Goal: Transaction & Acquisition: Purchase product/service

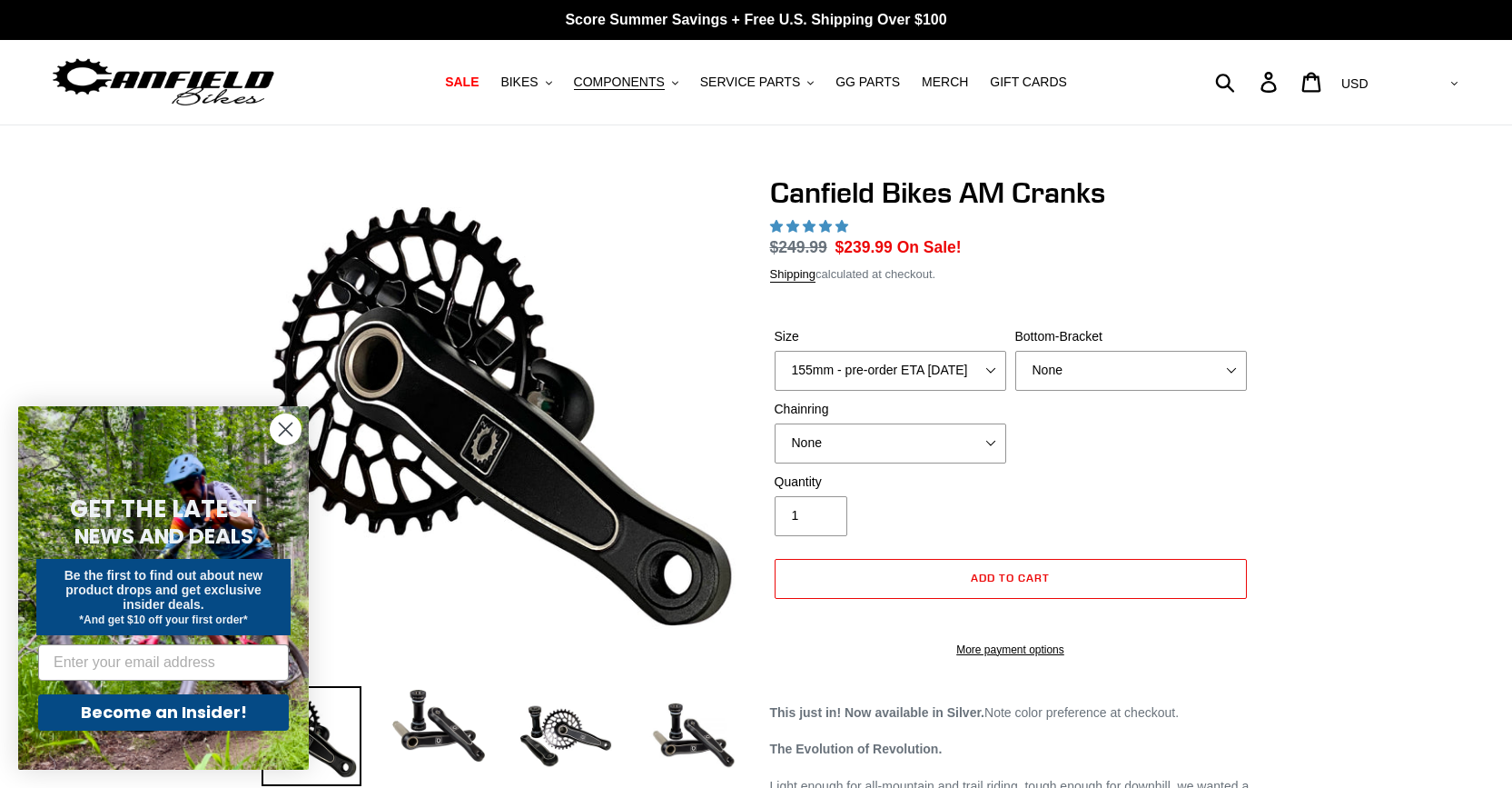
click at [281, 429] on circle "Close dialog" at bounding box center [285, 429] width 30 height 30
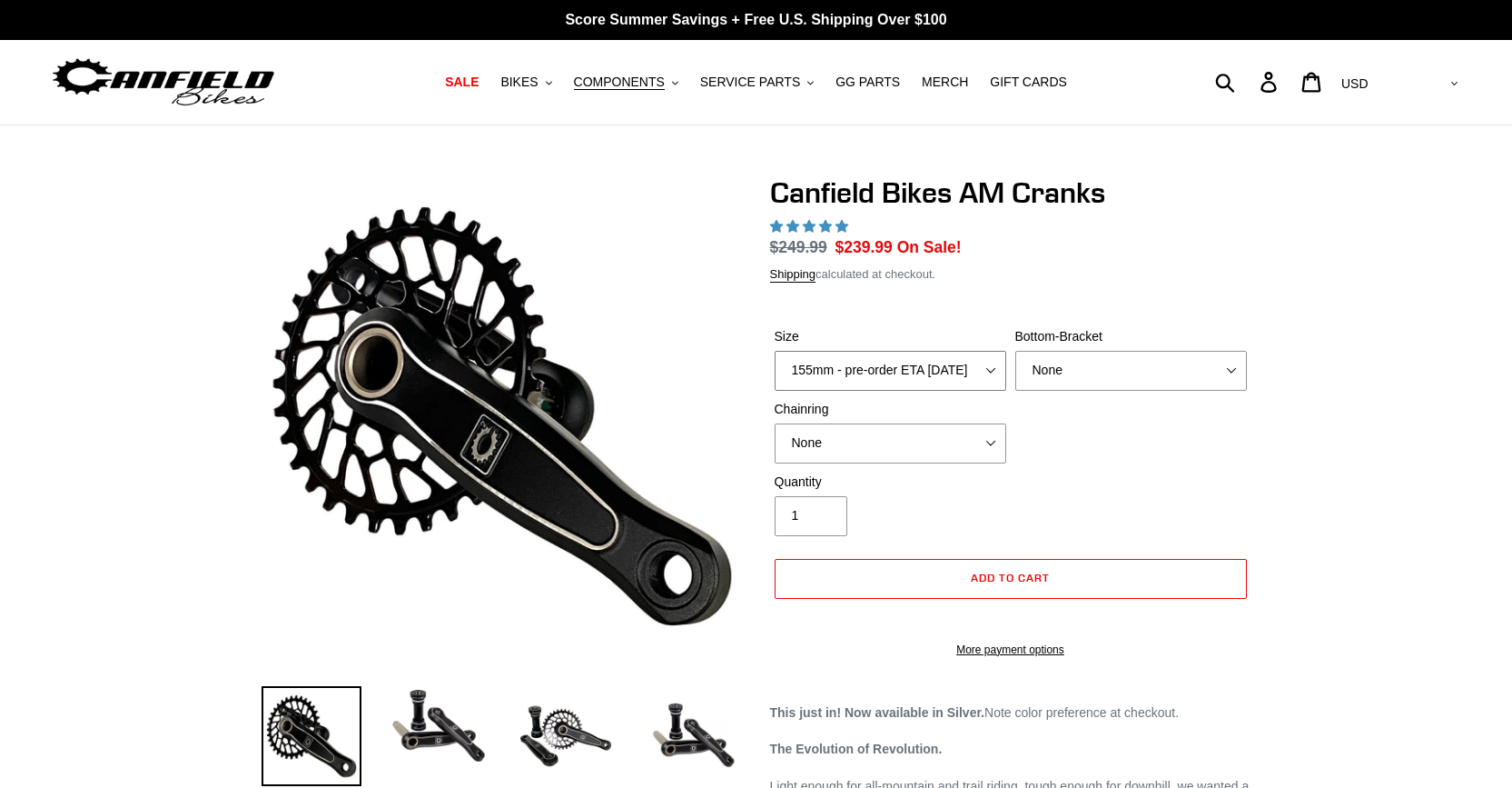
click at [990, 368] on select "150mm - pre-order ETA [DATE] 155mm - pre-order ETA [DATE] 160mm - pre-order ETA…" at bounding box center [891, 370] width 232 height 39
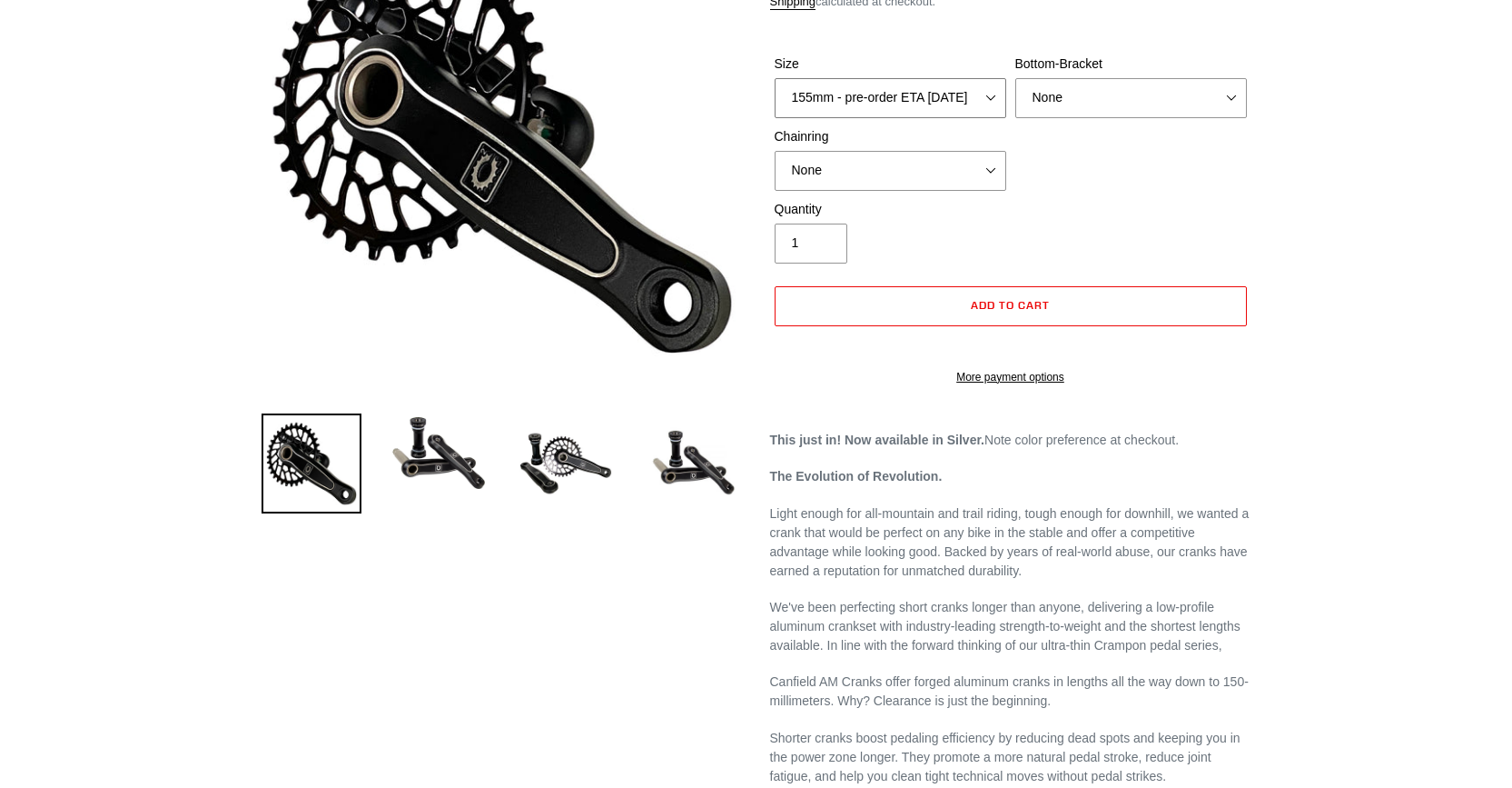
scroll to position [91, 0]
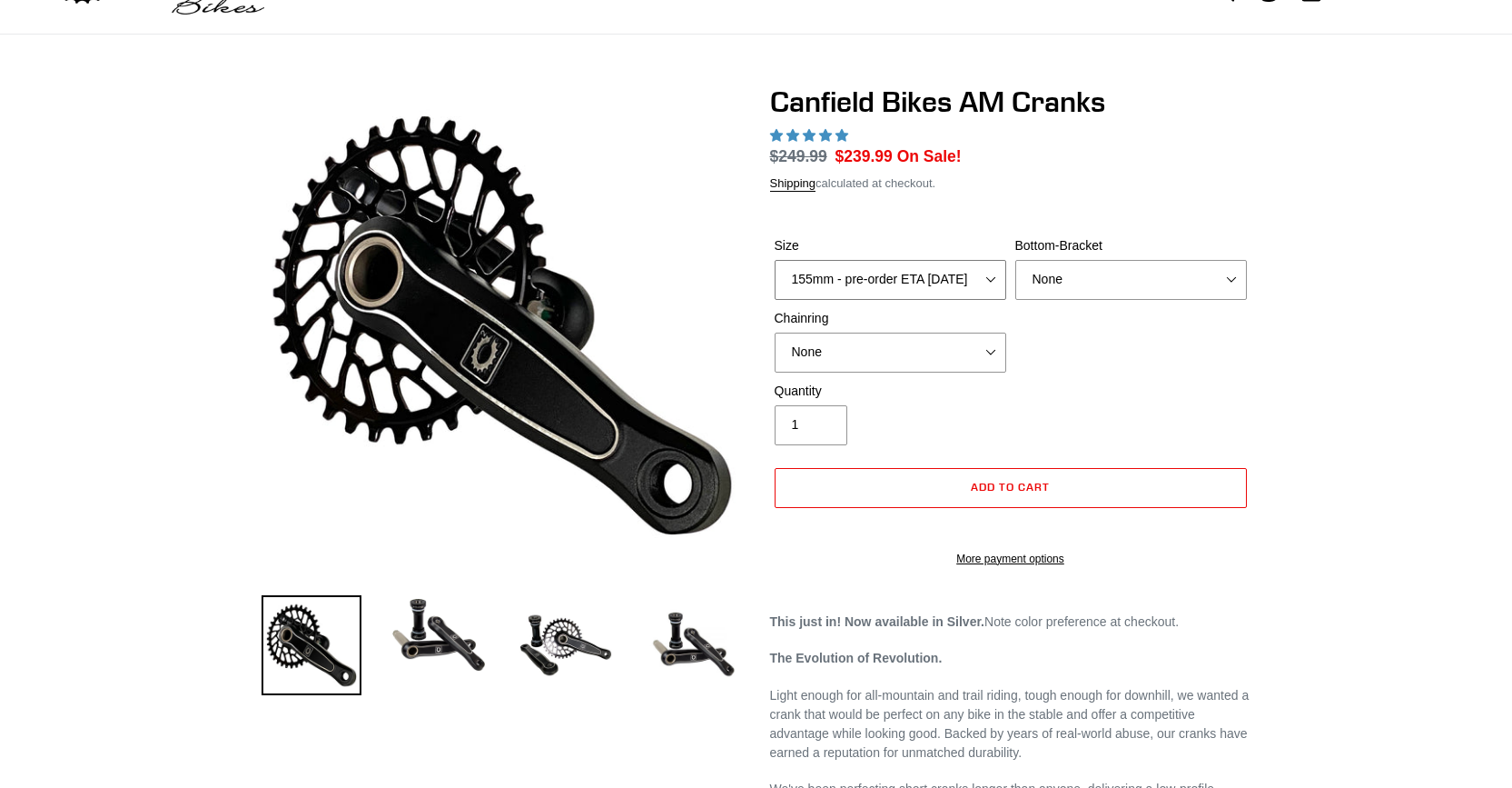
click at [998, 278] on select "150mm - pre-order ETA [DATE] 155mm - pre-order ETA [DATE] 160mm - pre-order ETA…" at bounding box center [891, 279] width 232 height 39
select select "170mm - pre-order ETA [DATE]"
click at [775, 260] on select "150mm - pre-order ETA [DATE] 155mm - pre-order ETA [DATE] 160mm - pre-order ETA…" at bounding box center [891, 279] width 232 height 39
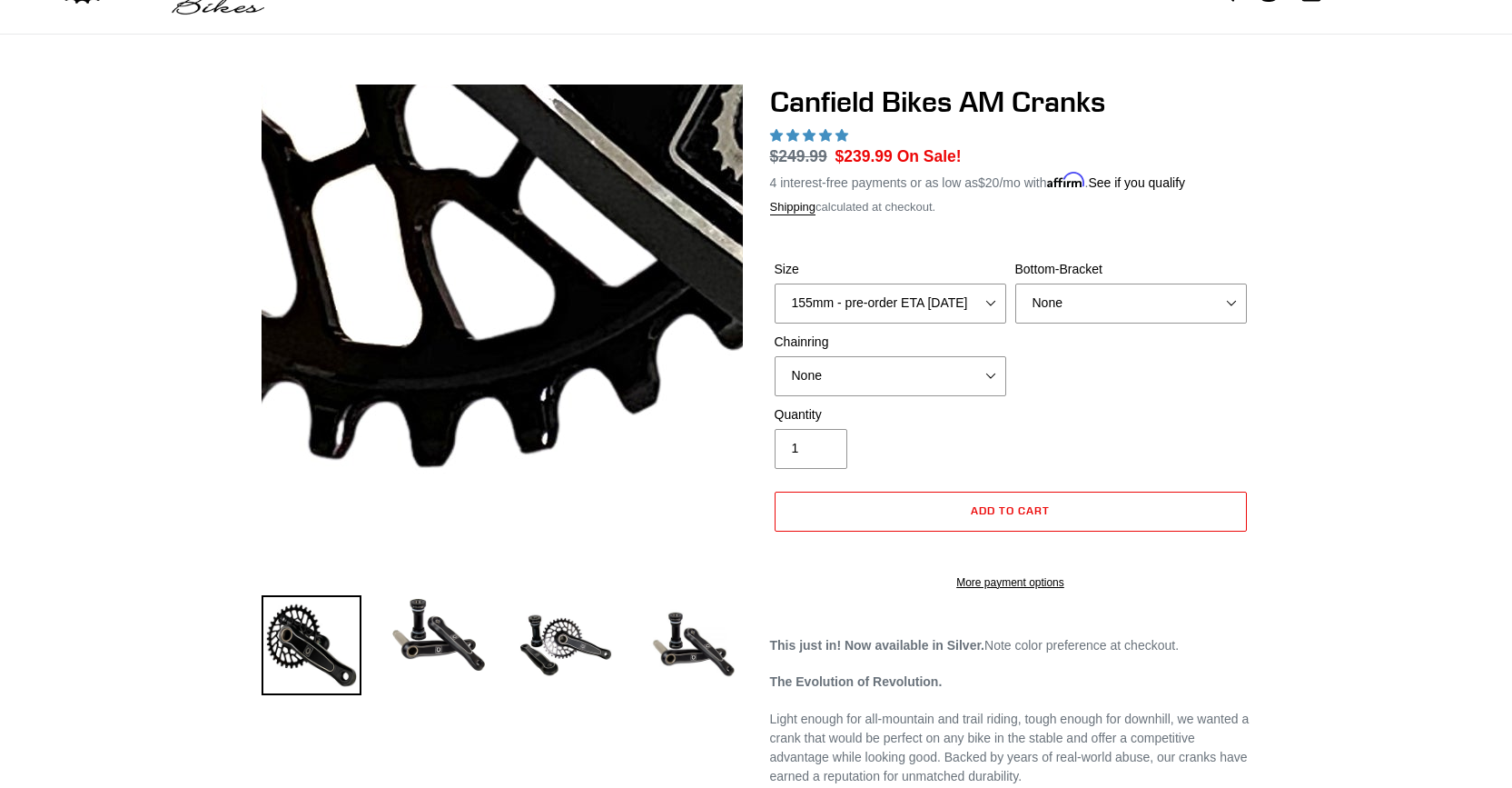
click at [386, 441] on img at bounding box center [834, 1] width 1861 height 1861
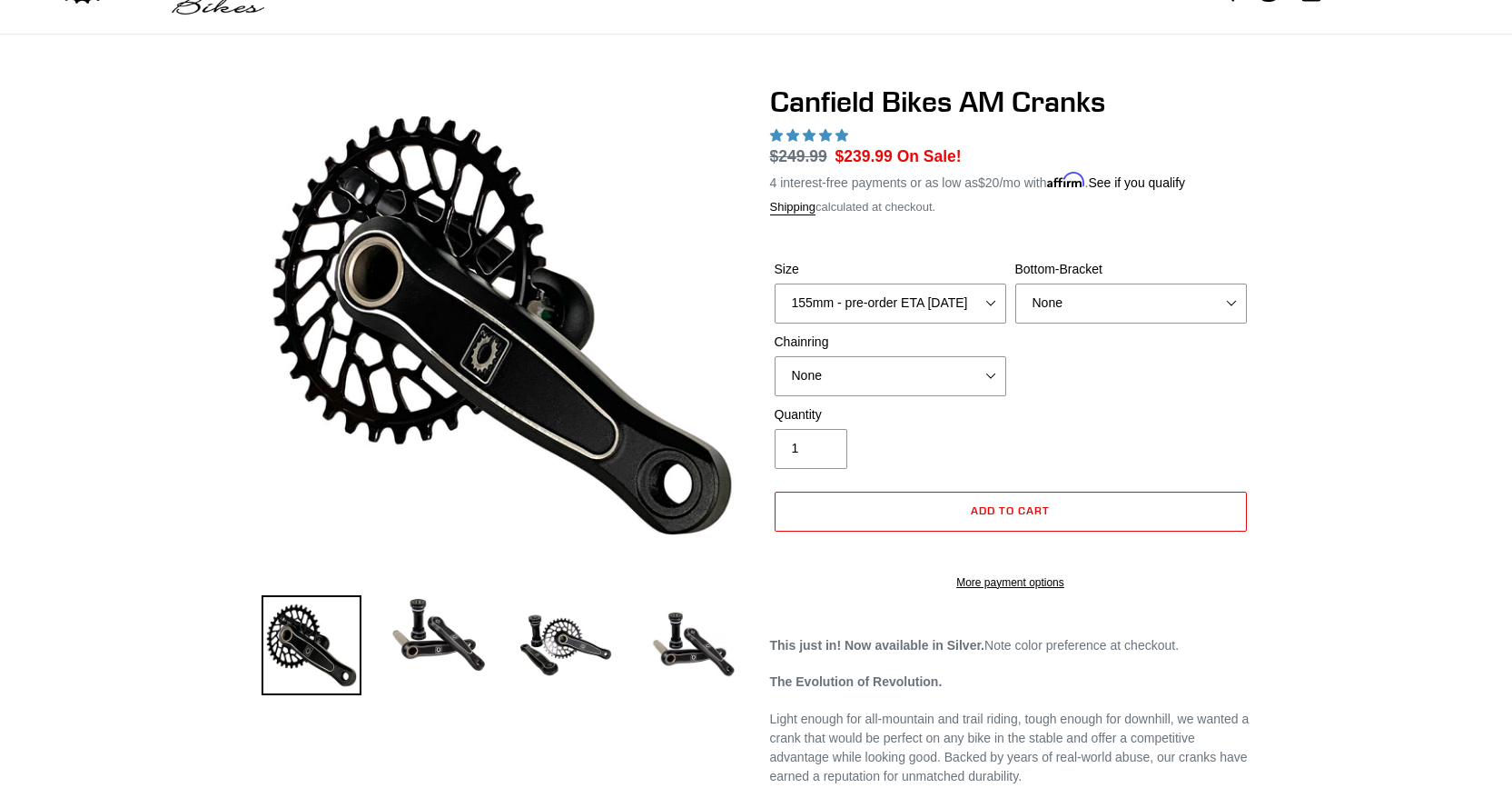
scroll to position [0, 0]
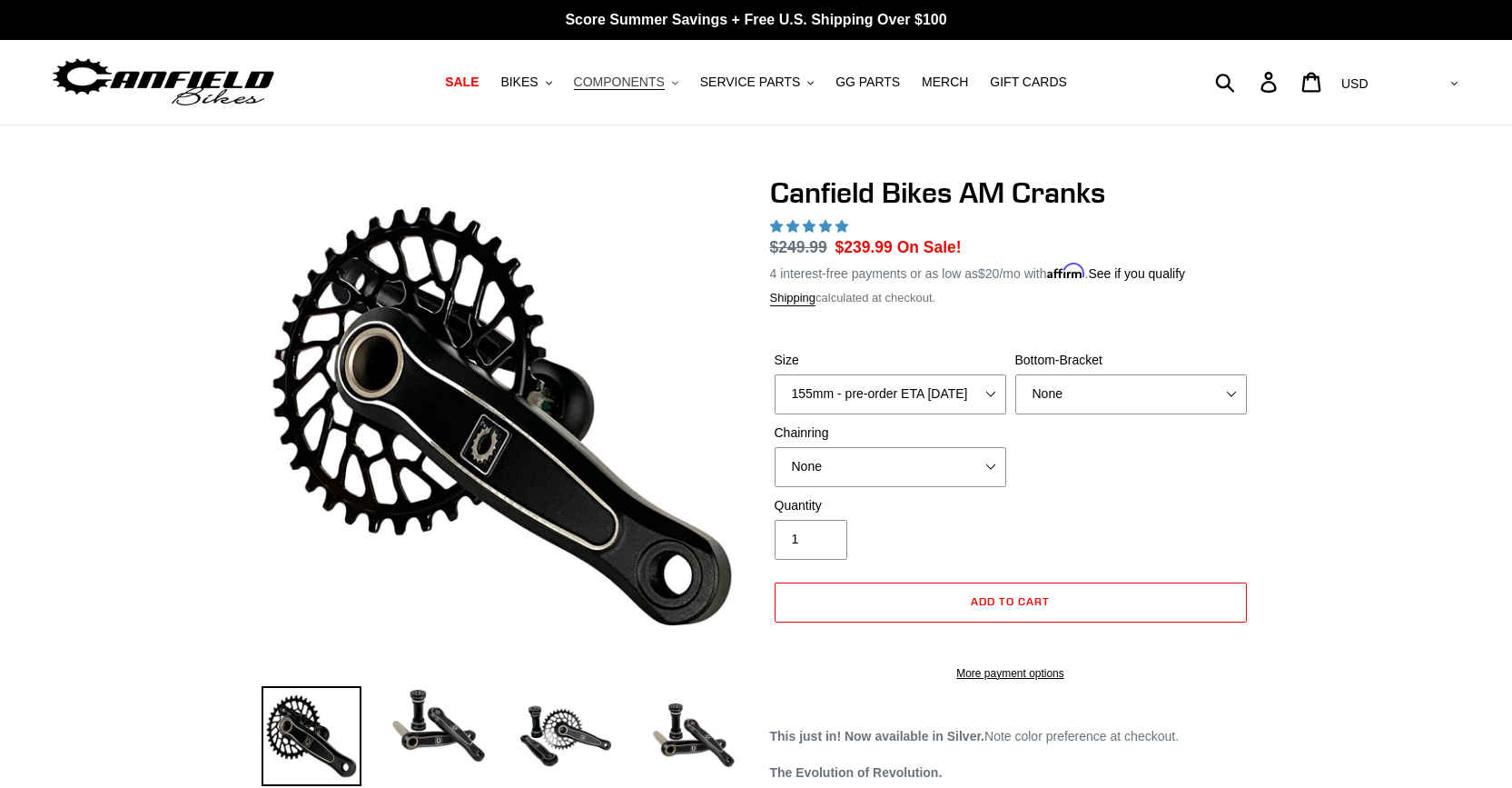
click at [636, 84] on span "COMPONENTS" at bounding box center [619, 82] width 91 height 15
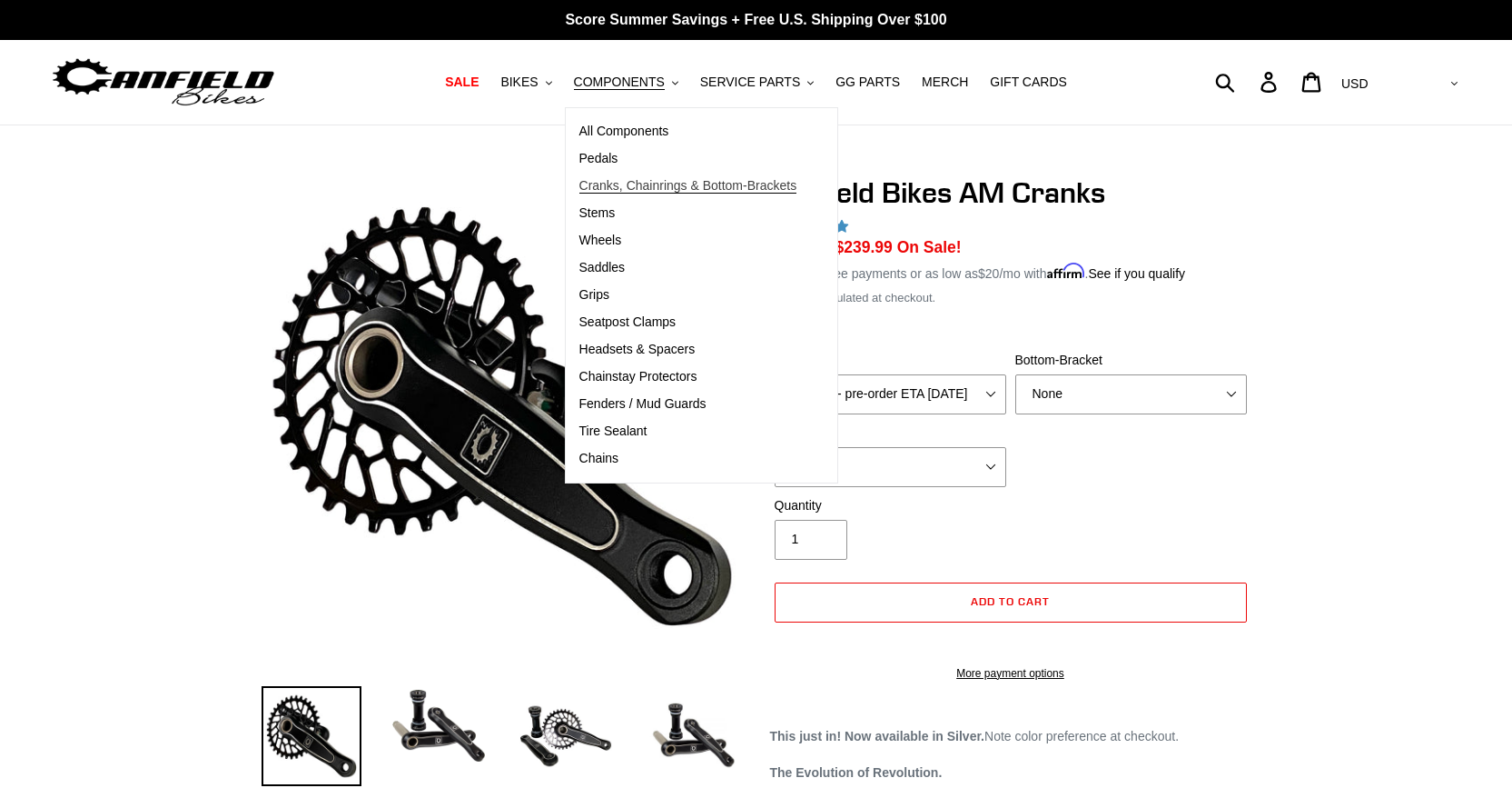
click at [616, 187] on span "Cranks, Chainrings & Bottom-Brackets" at bounding box center [689, 186] width 218 height 15
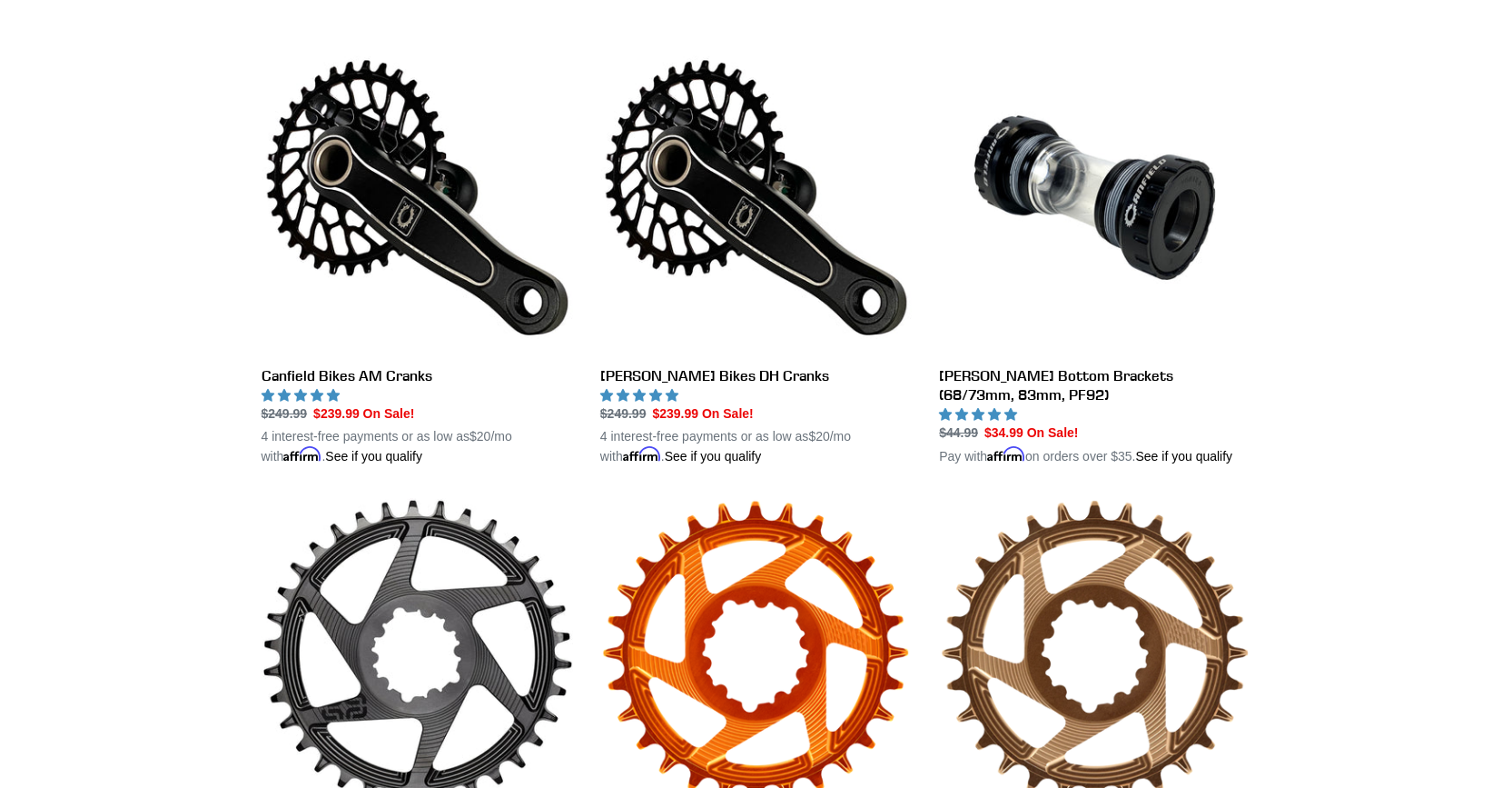
scroll to position [477, 0]
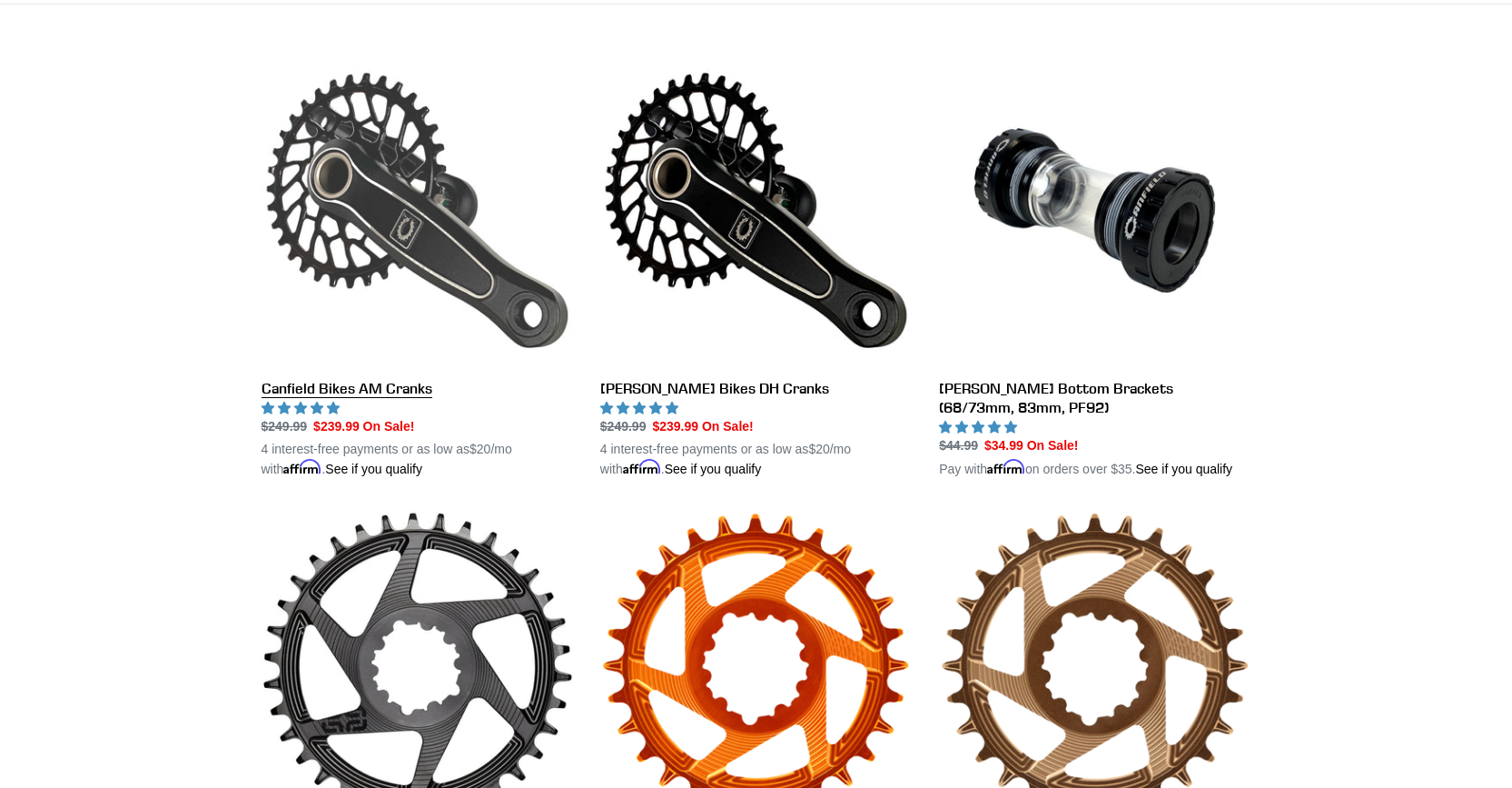
click at [373, 394] on link "Canfield Bikes AM Cranks" at bounding box center [418, 267] width 312 height 425
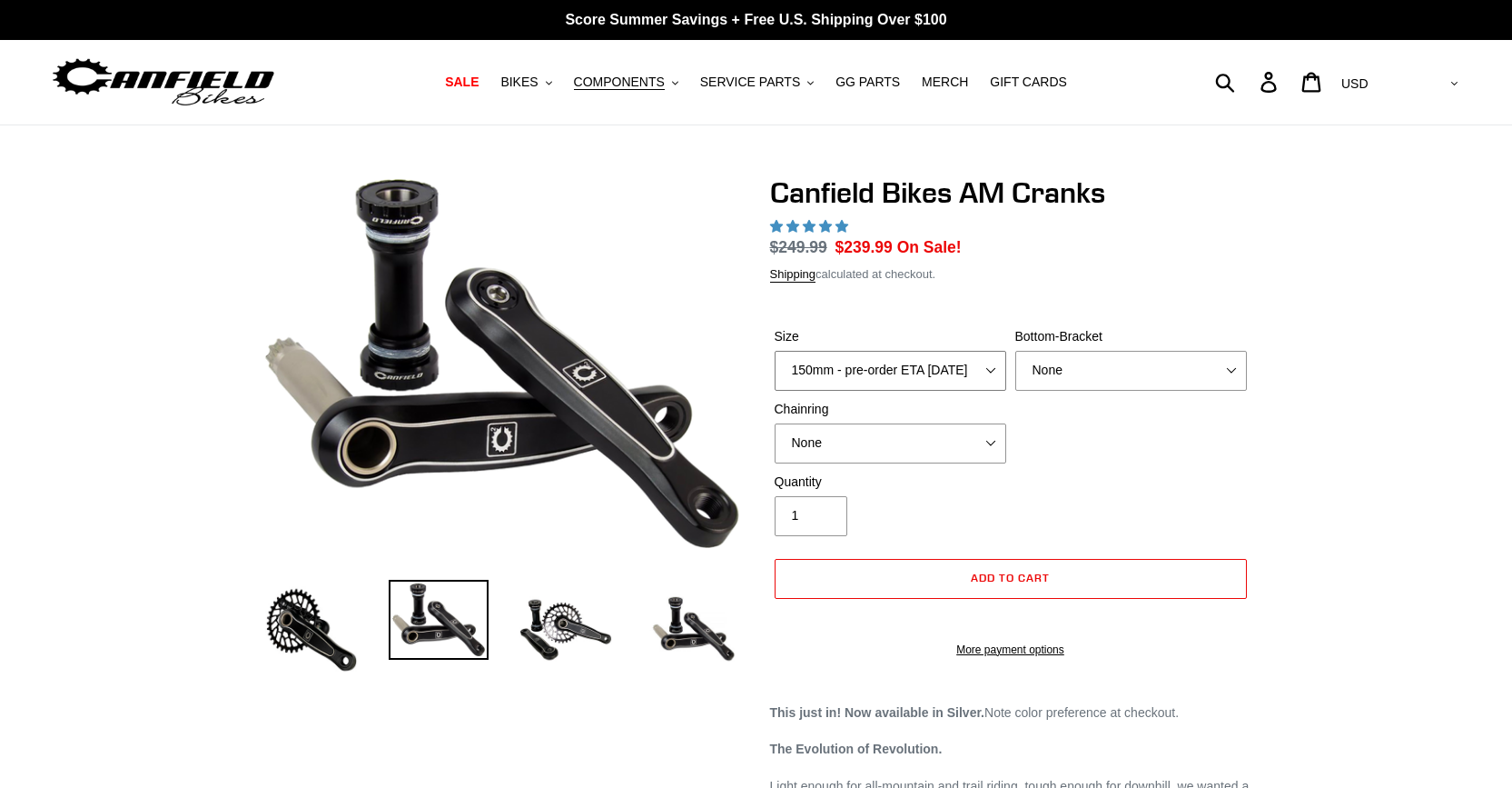
click at [998, 370] on select "150mm - pre-order ETA [DATE] 155mm - pre-order ETA [DATE] 160mm - pre-order ETA…" at bounding box center [891, 370] width 232 height 39
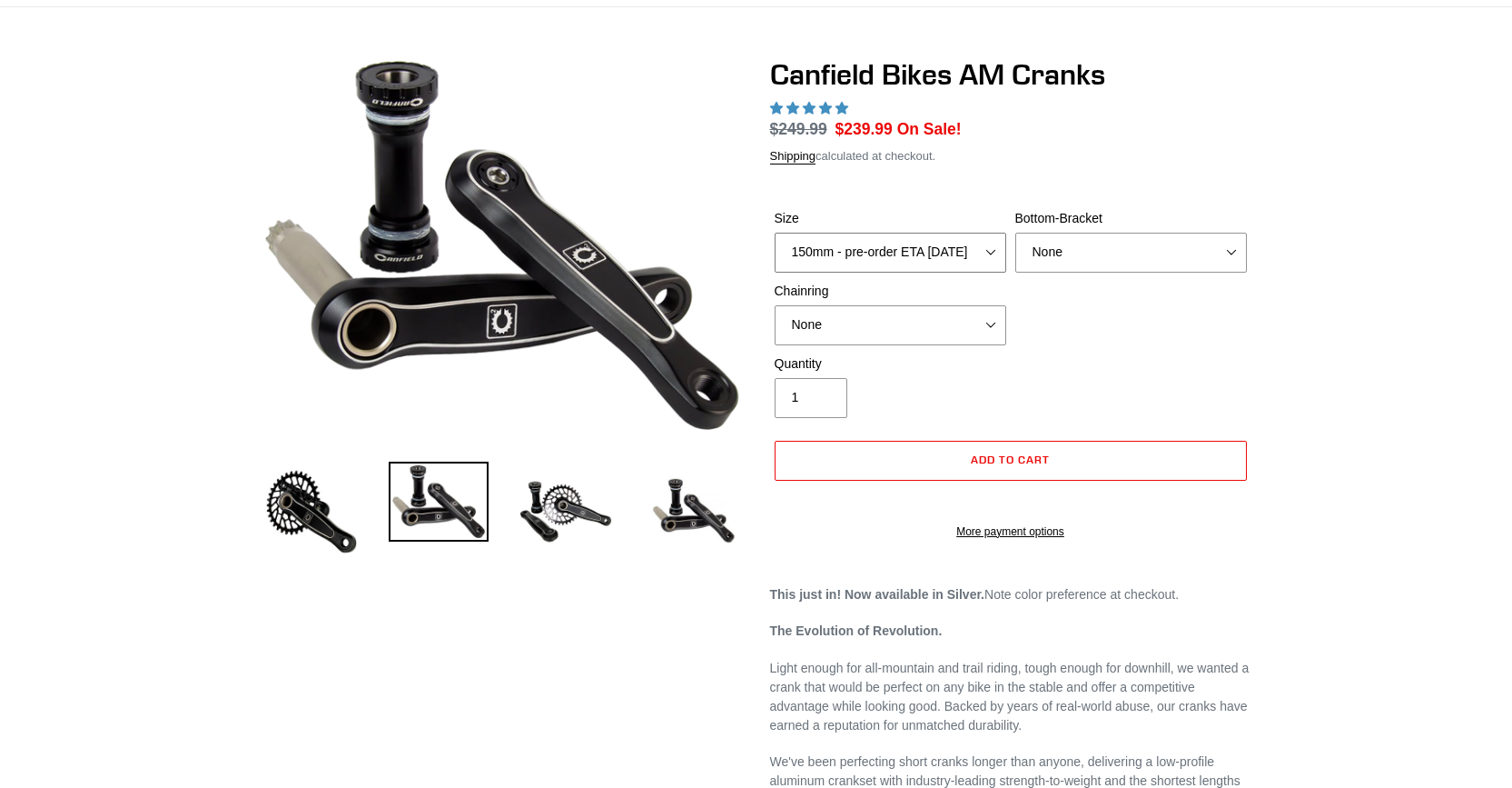
scroll to position [363, 0]
